Goal: Task Accomplishment & Management: Complete application form

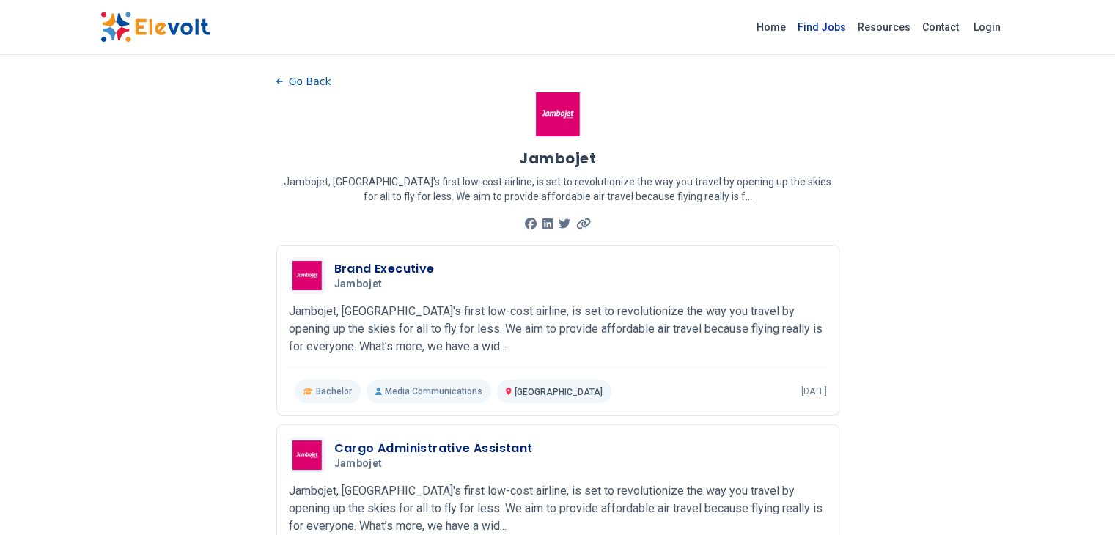
click at [851, 25] on link "Find Jobs" at bounding box center [821, 26] width 60 height 23
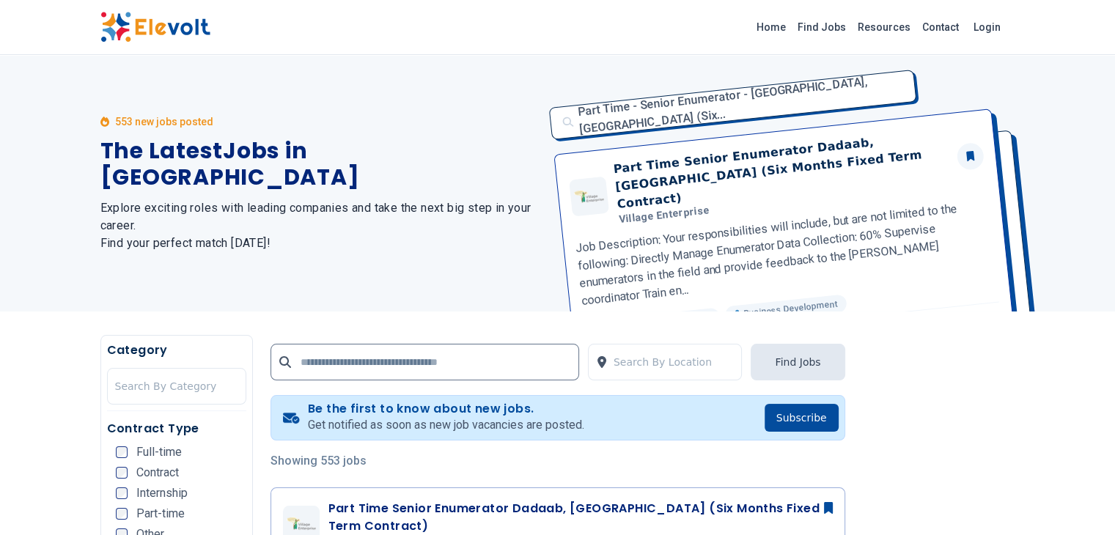
click at [116, 480] on ul "Full-time Contract Internship Part-time Other" at bounding box center [181, 497] width 130 height 103
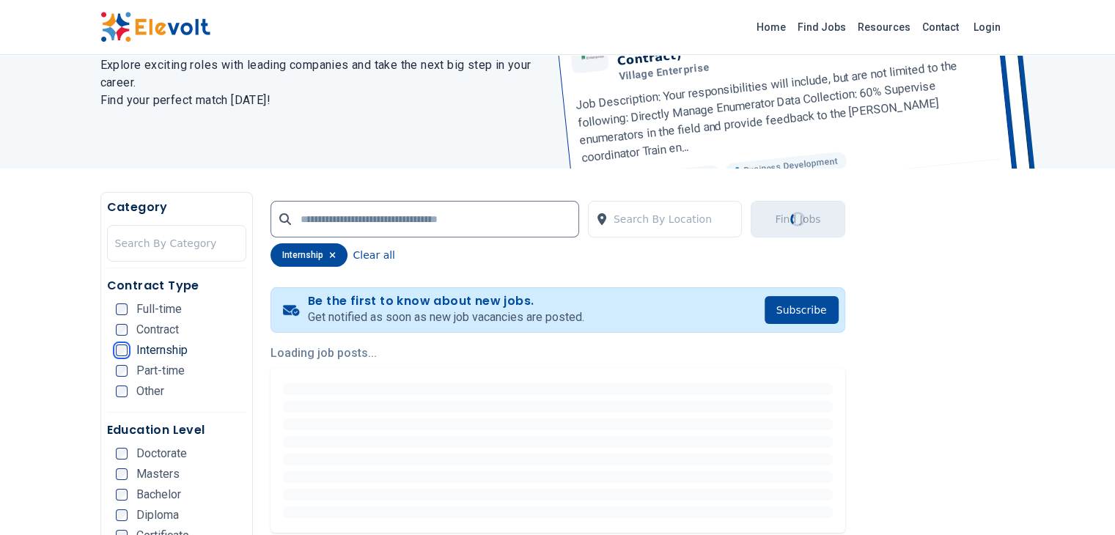
scroll to position [144, 0]
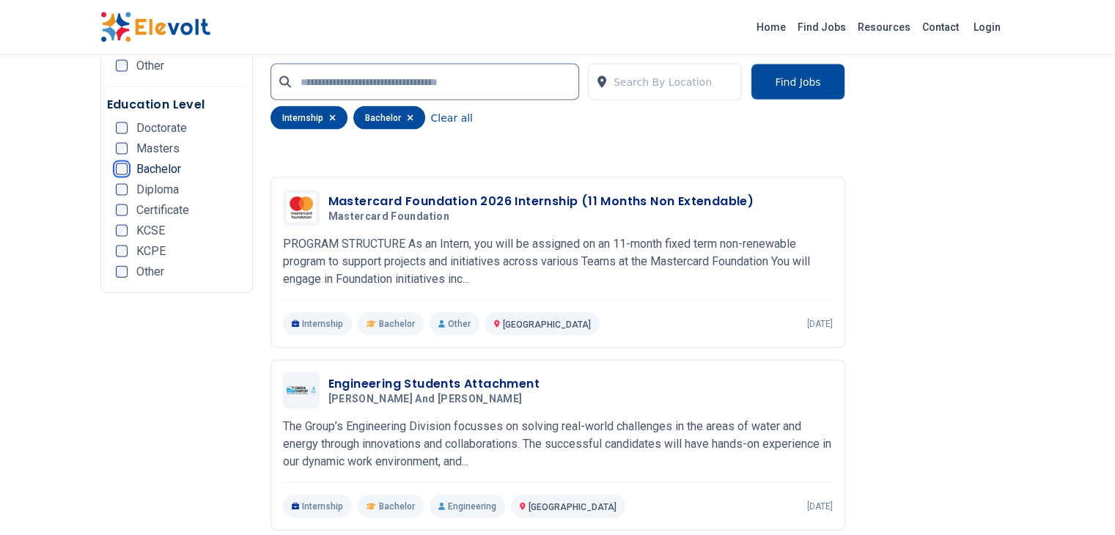
scroll to position [3226, 0]
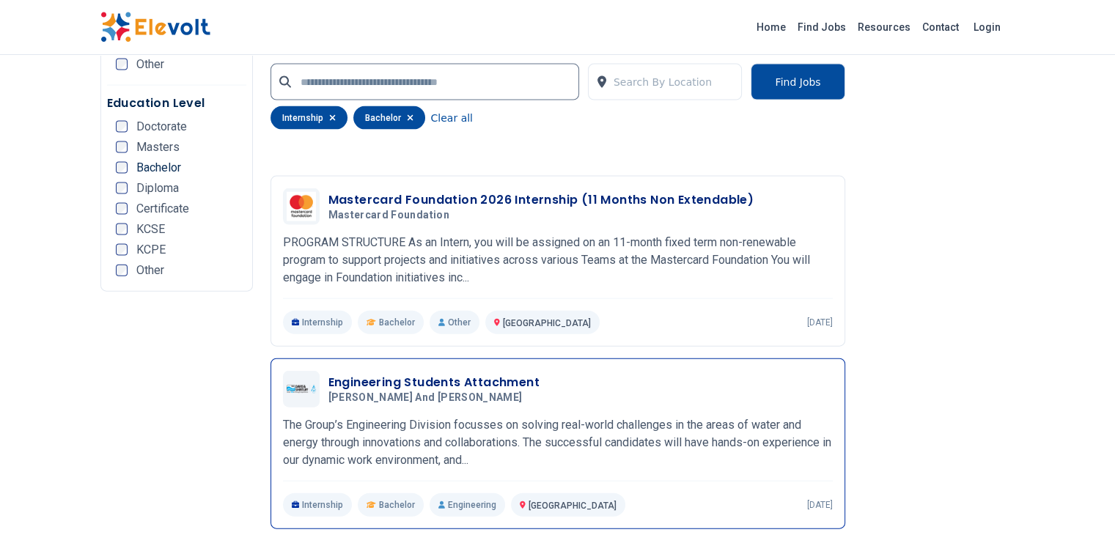
click at [362, 374] on h3 "Engineering Students Attachment" at bounding box center [433, 383] width 211 height 18
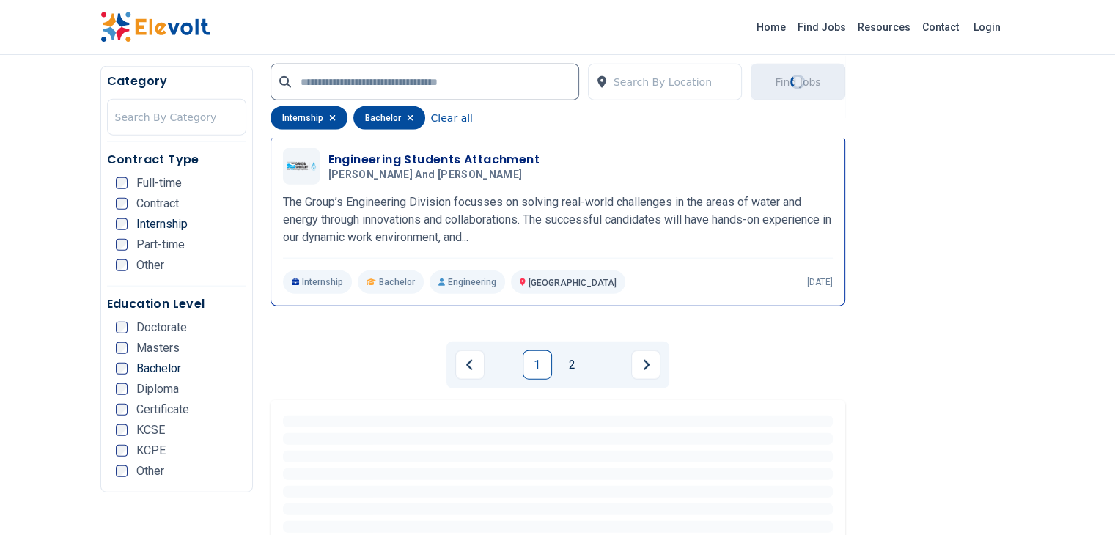
scroll to position [3449, 0]
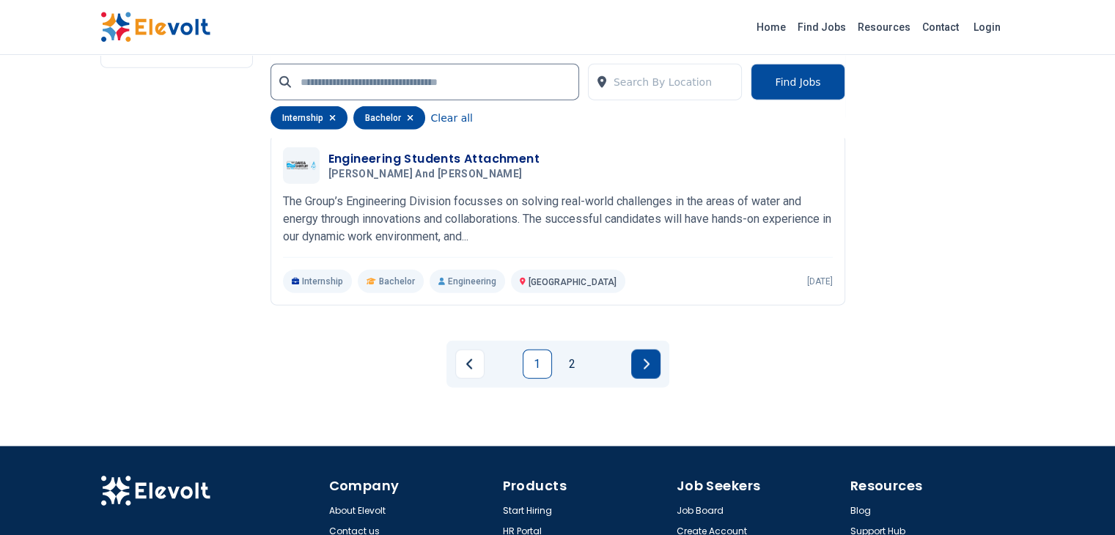
click at [639, 350] on button "Next page" at bounding box center [645, 364] width 29 height 29
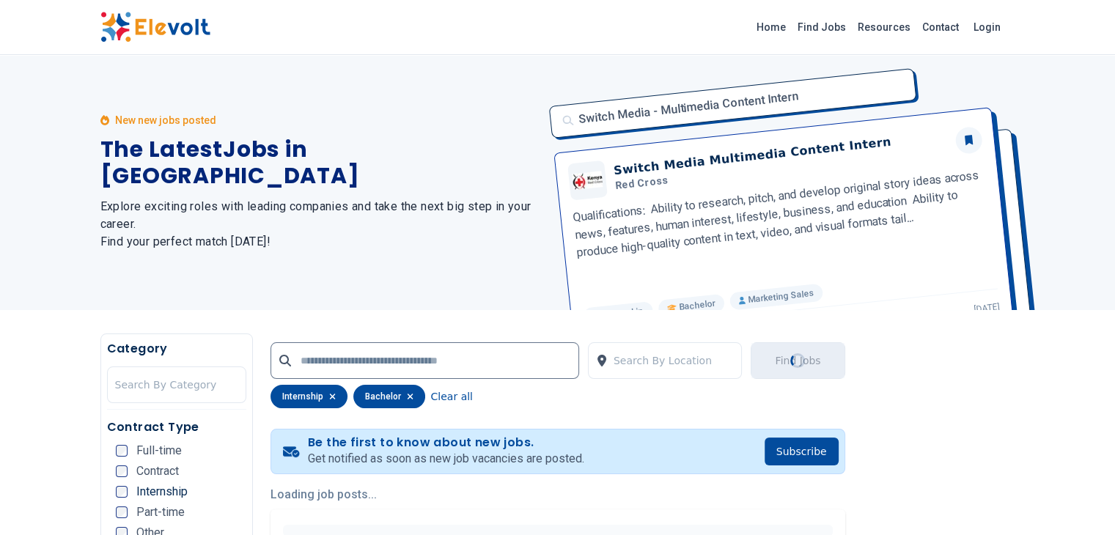
scroll to position [0, 0]
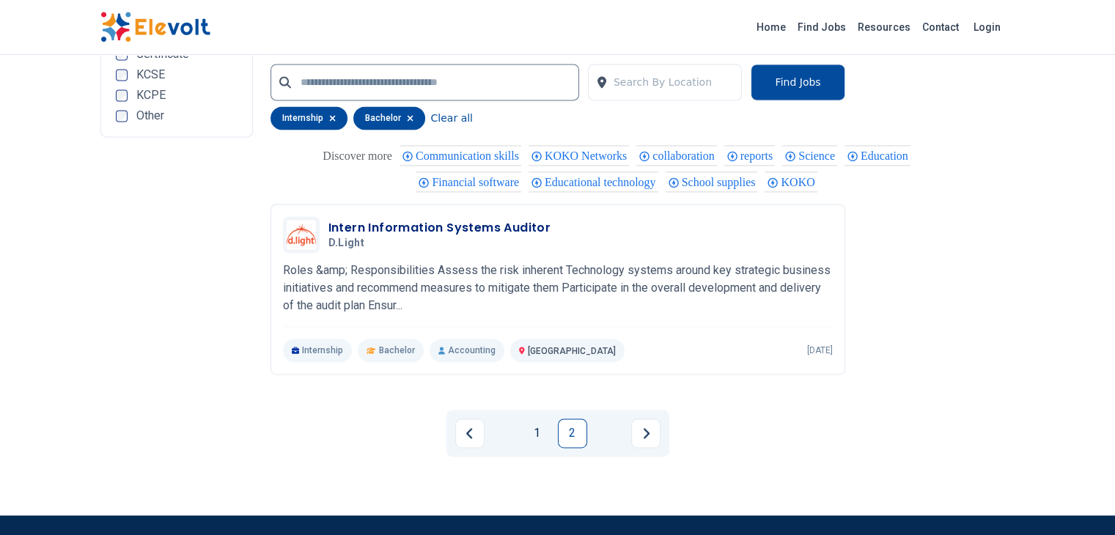
scroll to position [2101, 0]
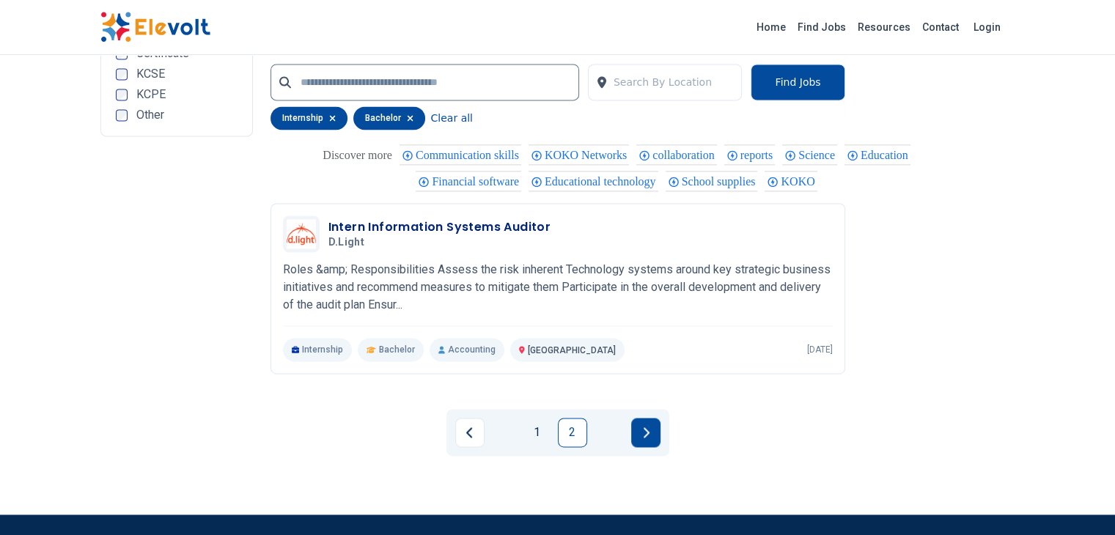
click at [642, 418] on button "Next page" at bounding box center [645, 432] width 29 height 29
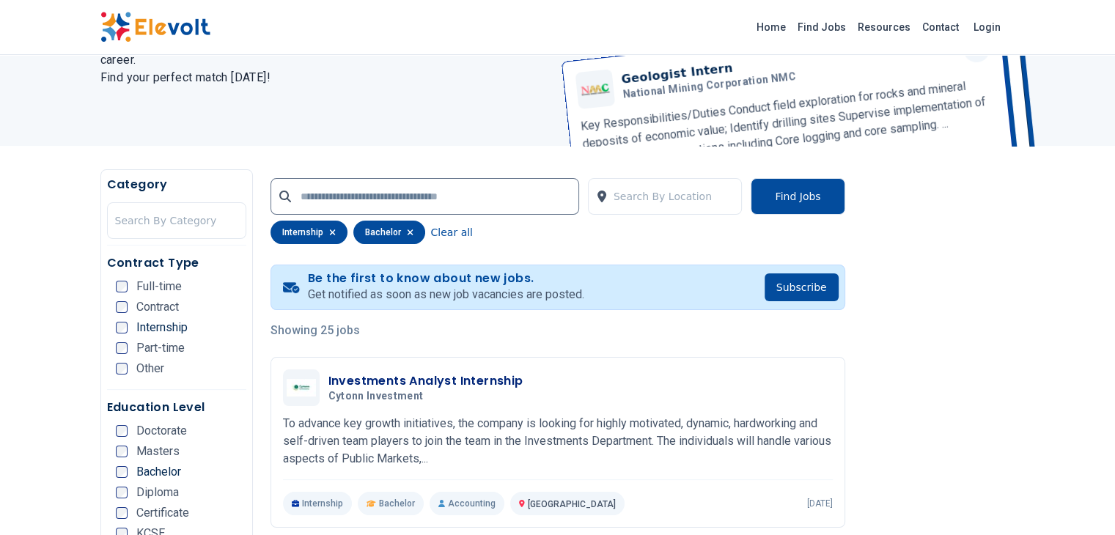
scroll to position [0, 0]
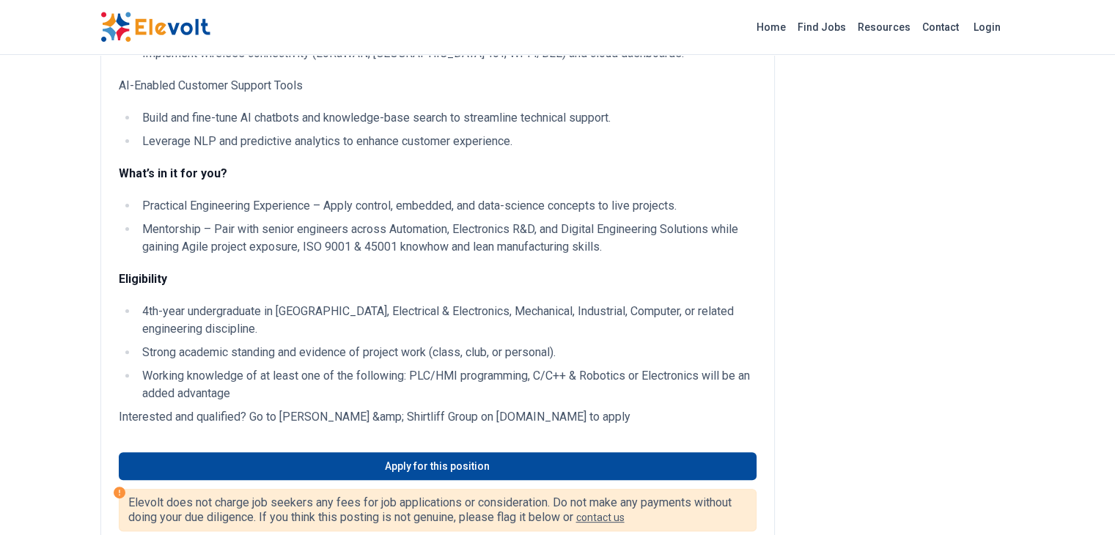
scroll to position [383, 0]
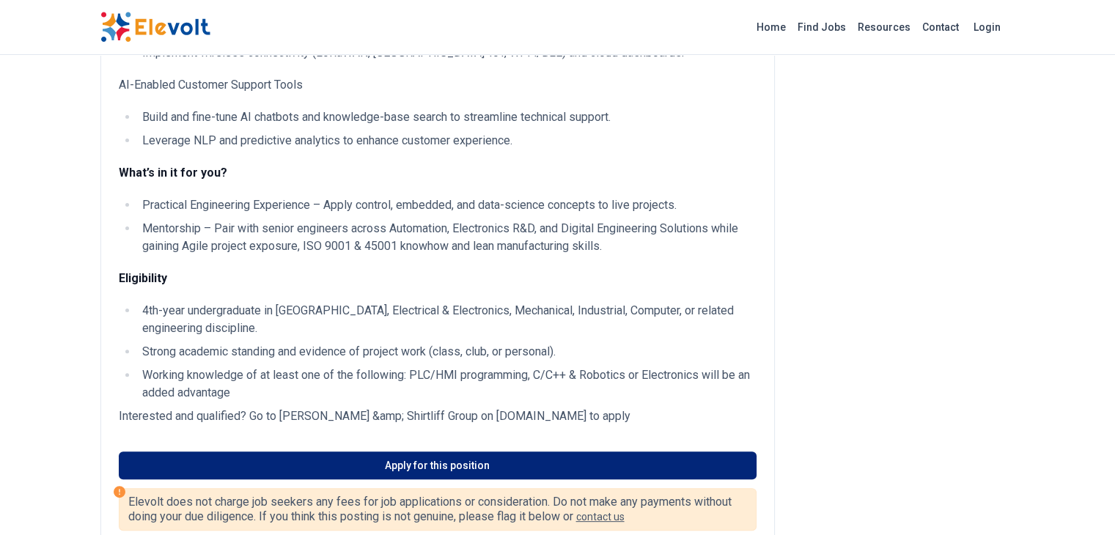
click at [330, 451] on link "Apply for this position" at bounding box center [438, 465] width 638 height 28
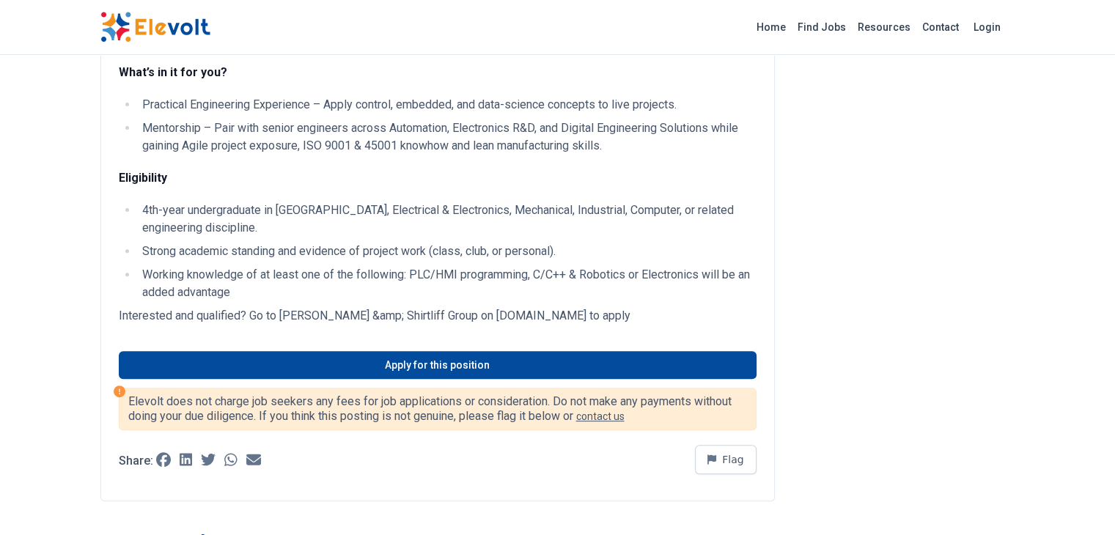
scroll to position [489, 0]
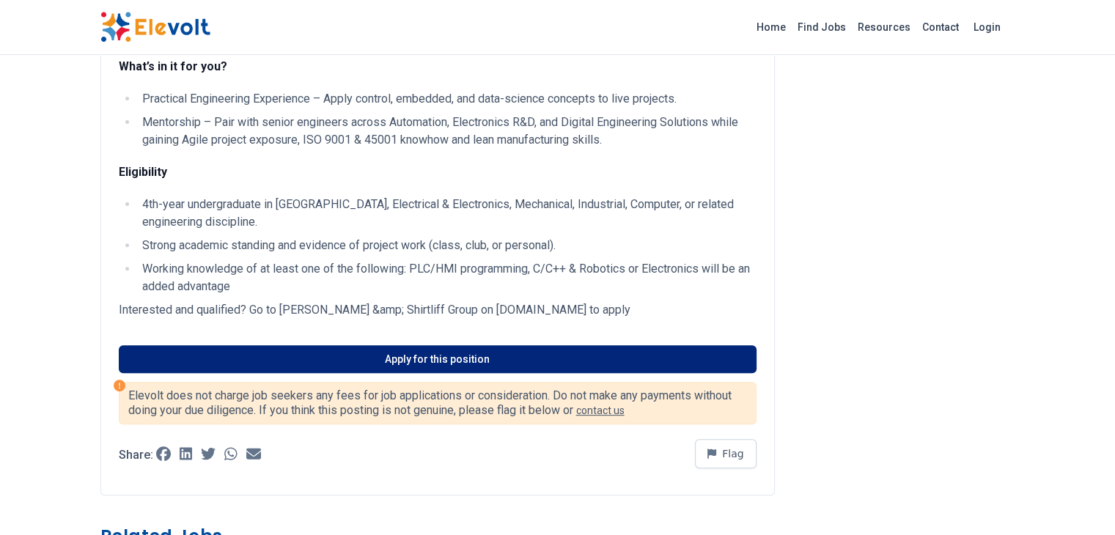
click at [355, 345] on link "Apply for this position" at bounding box center [438, 359] width 638 height 28
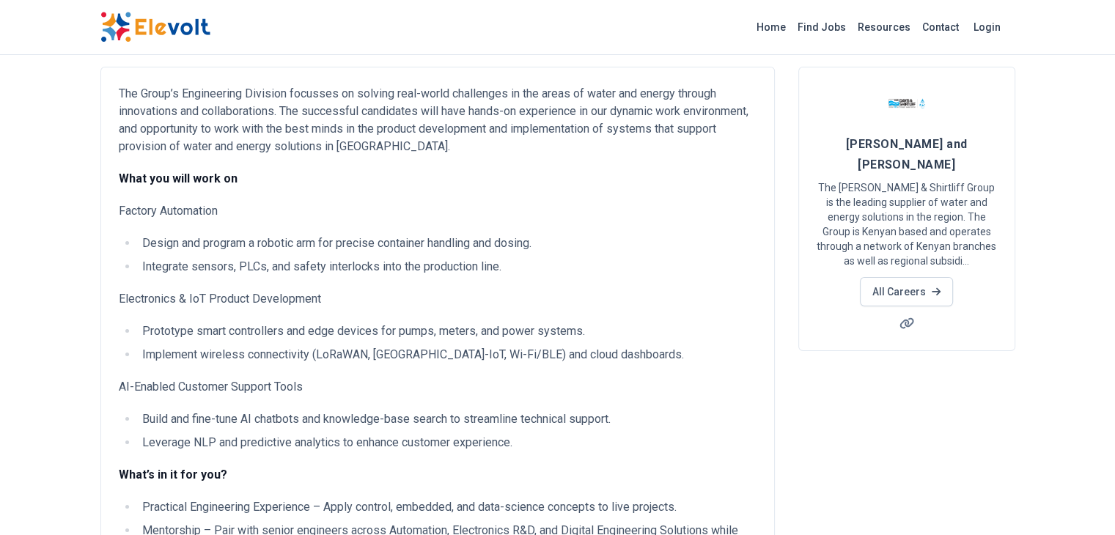
scroll to position [82, 0]
